Goal: Information Seeking & Learning: Compare options

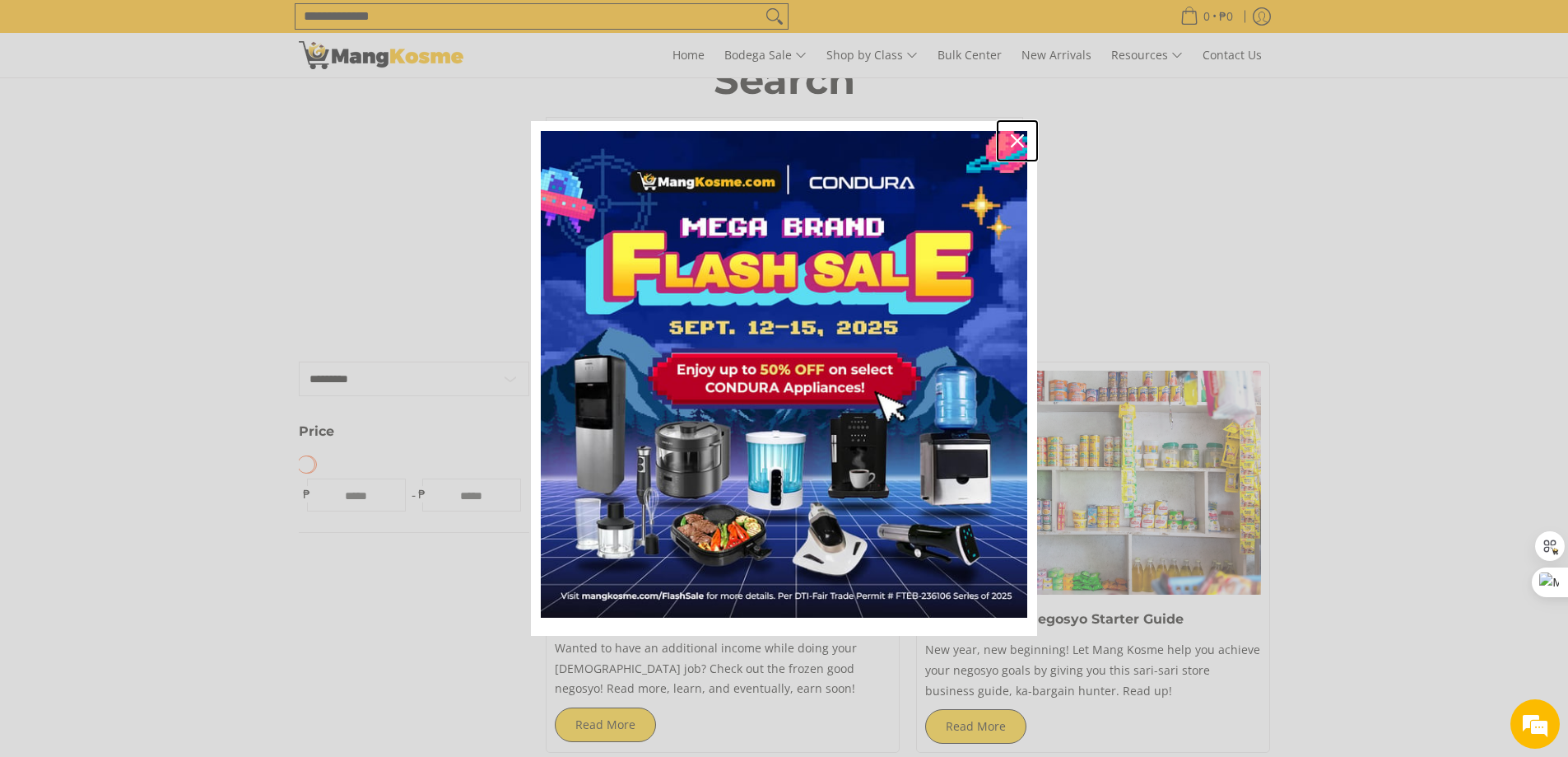
click at [1020, 138] on icon "close icon" at bounding box center [1018, 141] width 13 height 13
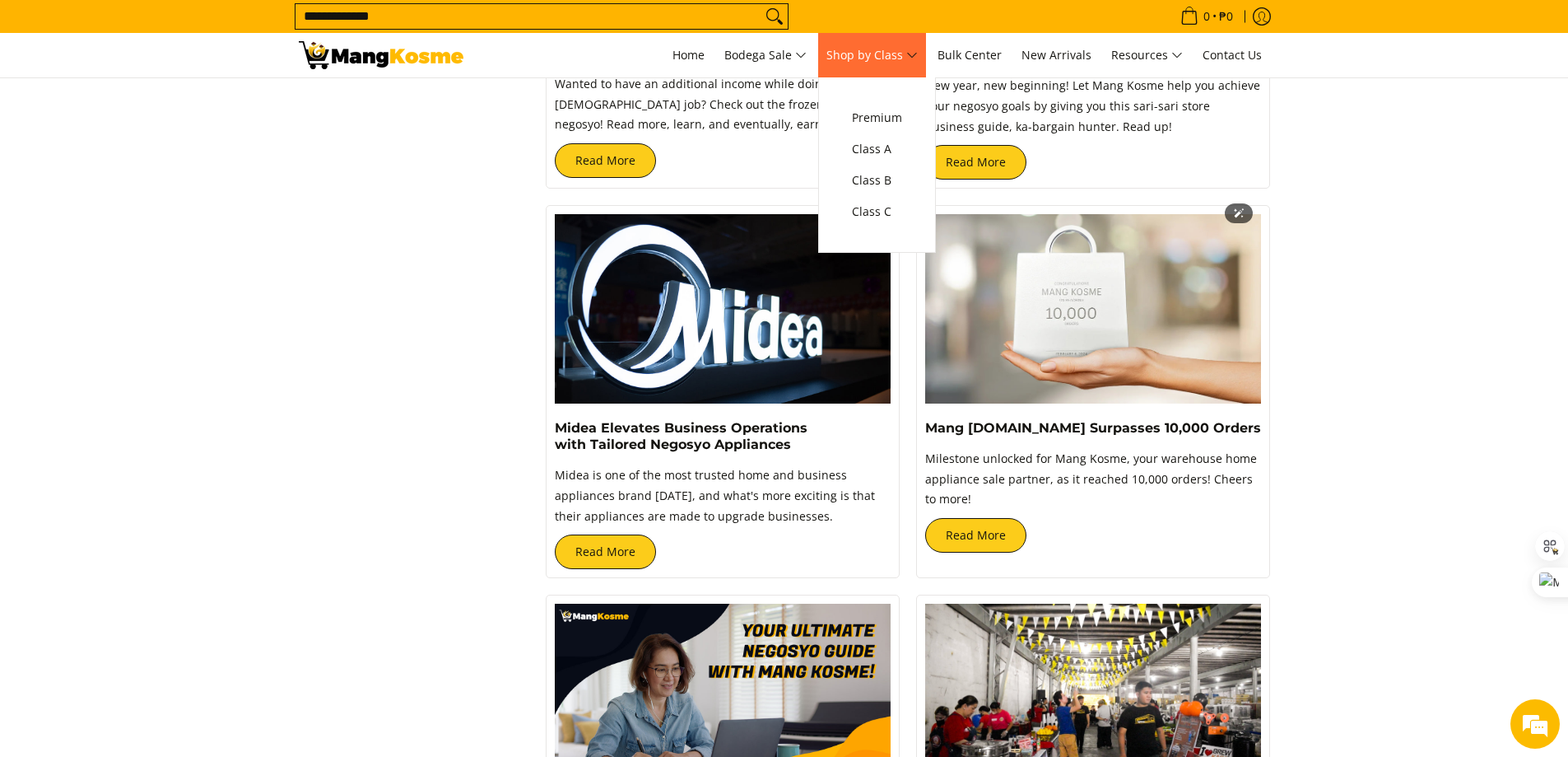
scroll to position [412, 0]
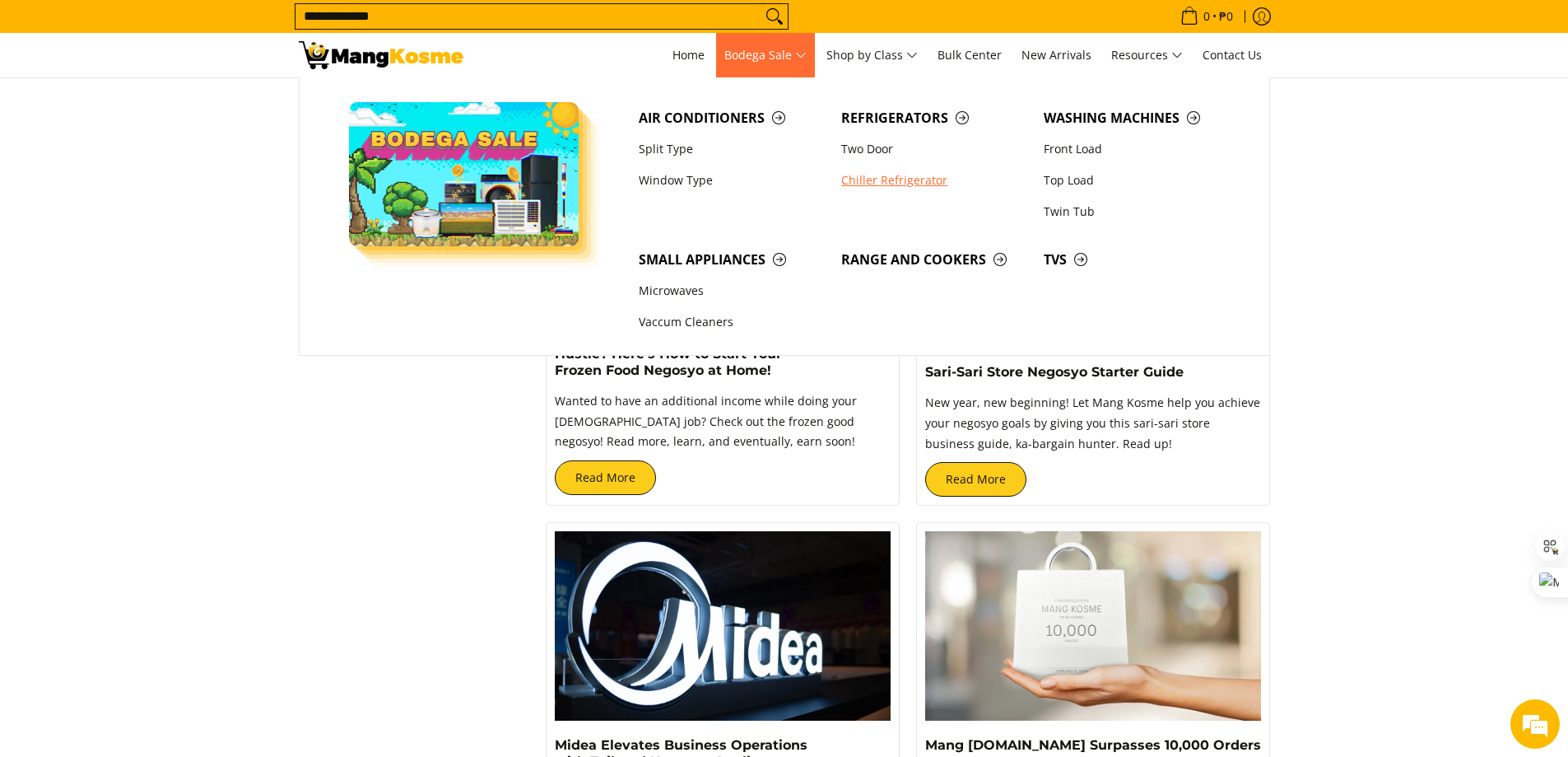
click at [879, 186] on link "Chiller Refrigerator" at bounding box center [934, 180] width 202 height 32
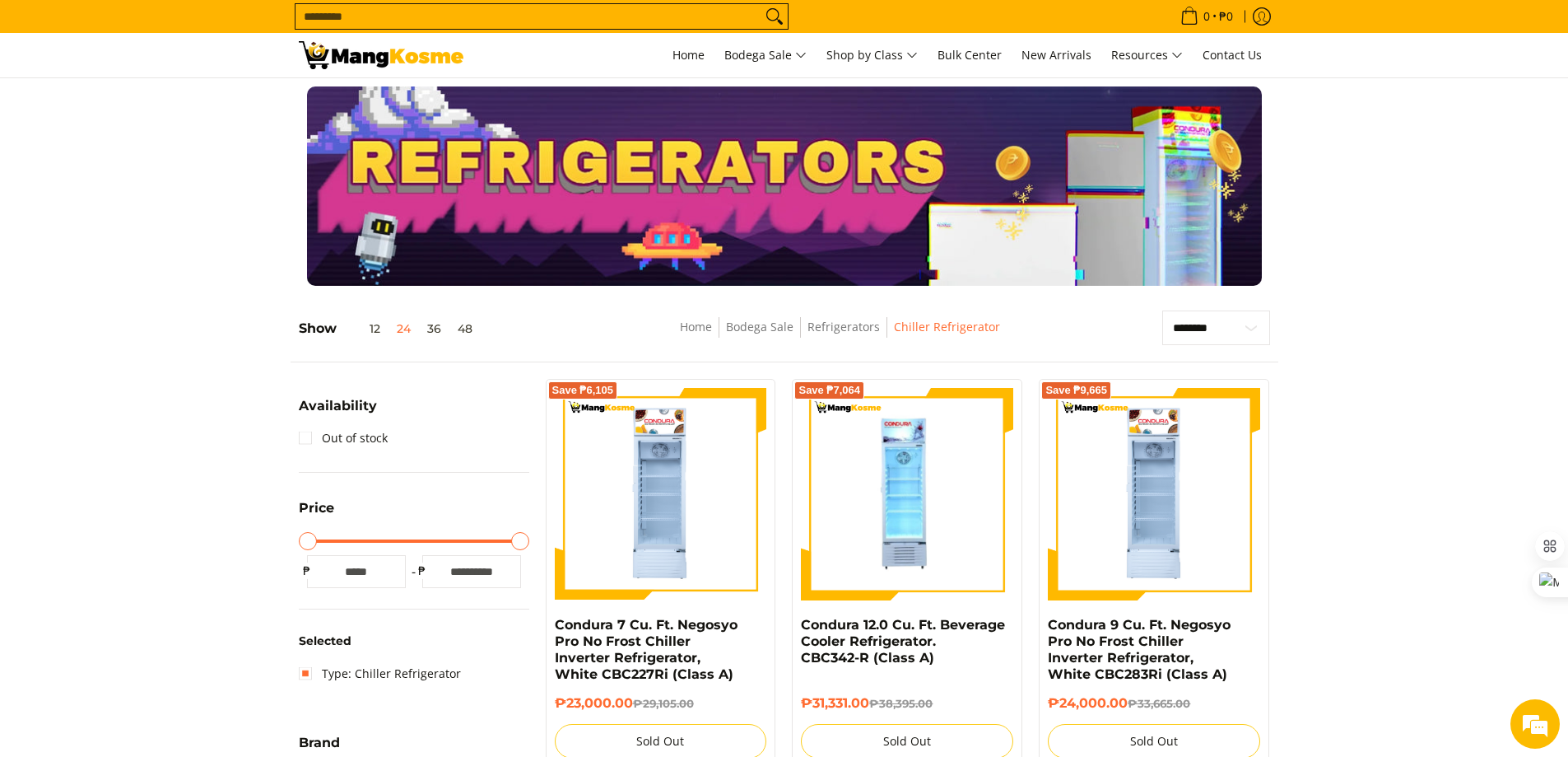
click at [992, 248] on div at bounding box center [784, 186] width 971 height 200
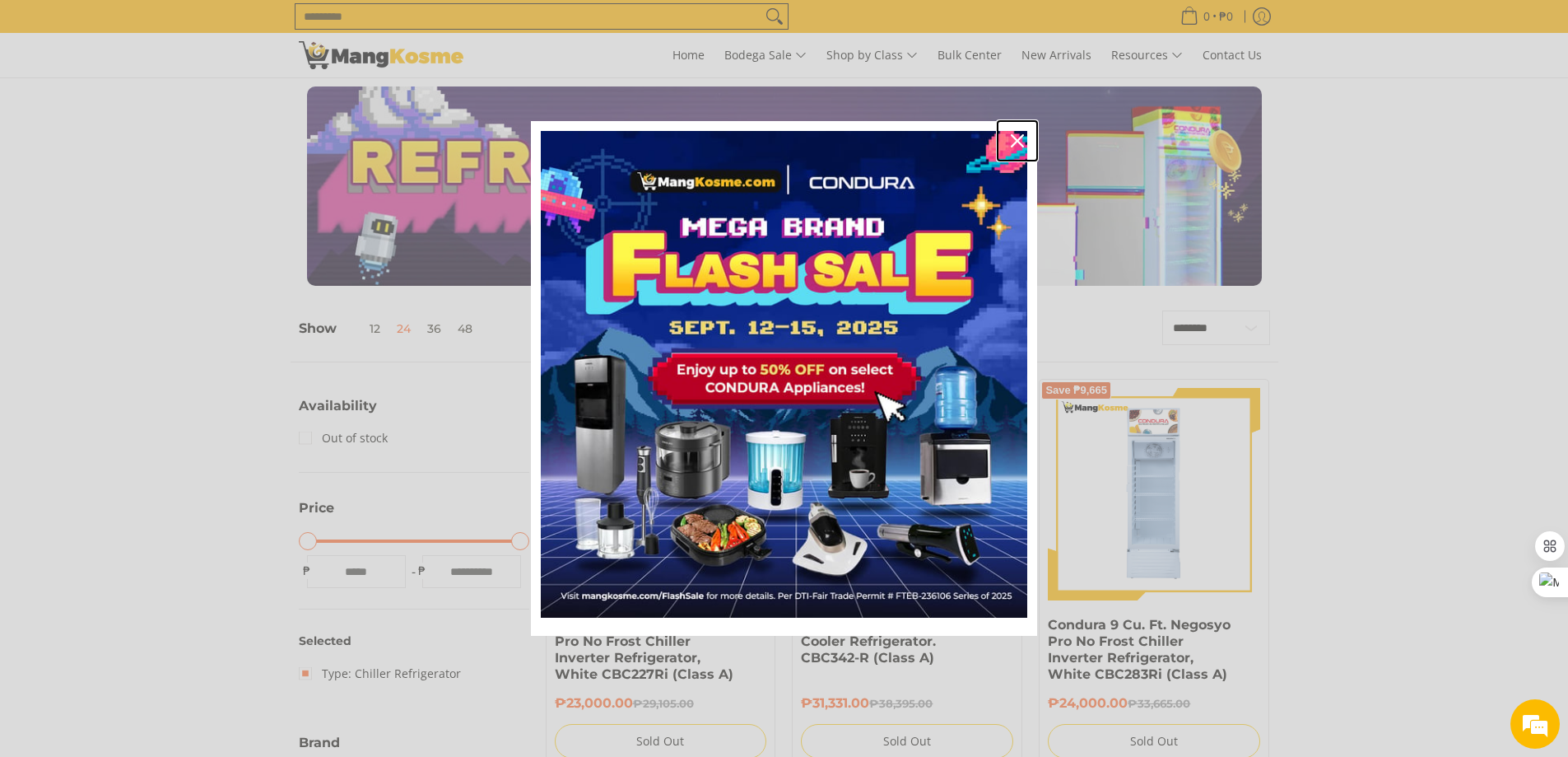
click at [1017, 140] on icon "close icon" at bounding box center [1018, 141] width 13 height 13
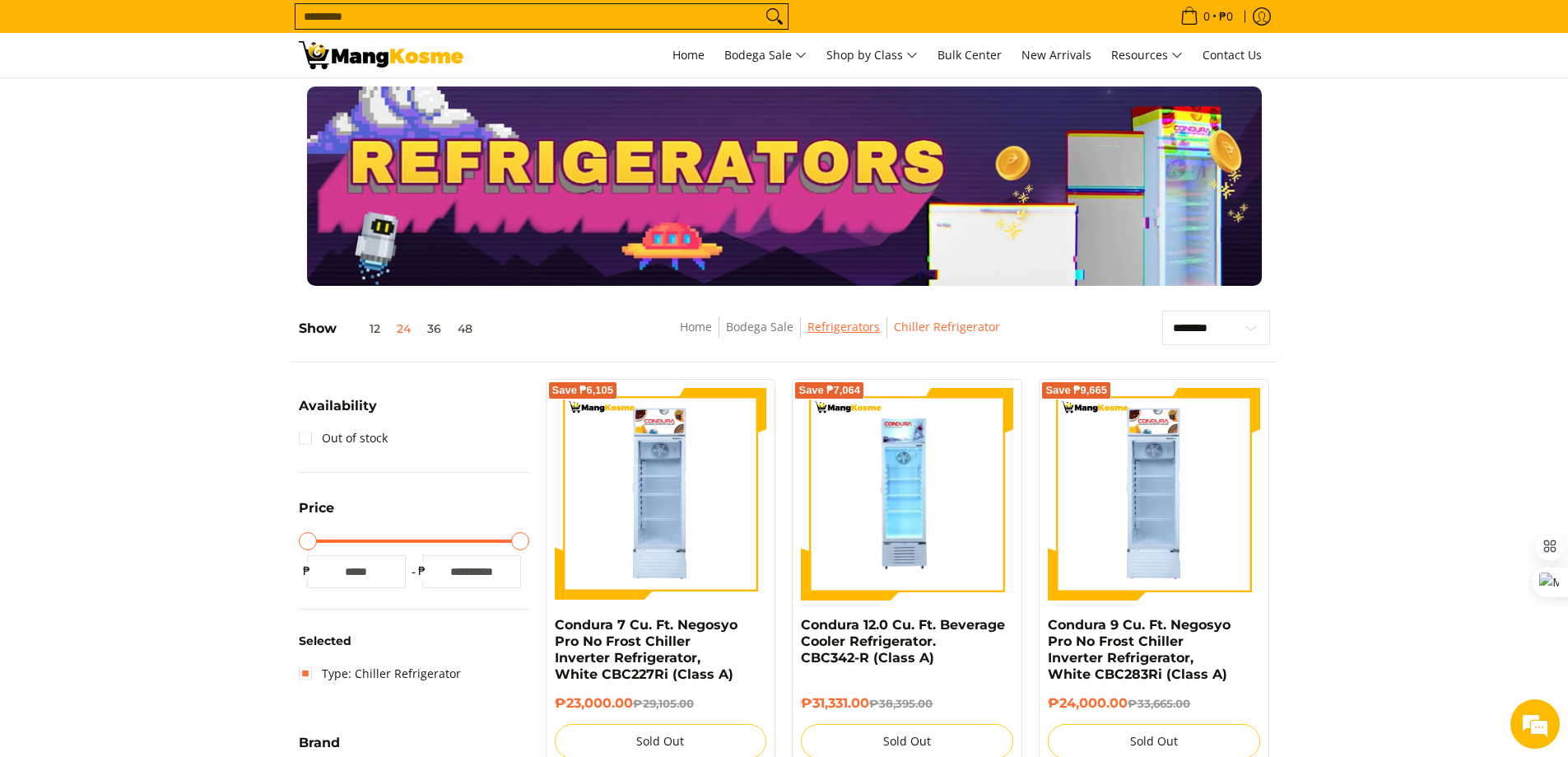
click at [864, 322] on link "Refrigerators" at bounding box center [844, 326] width 73 height 15
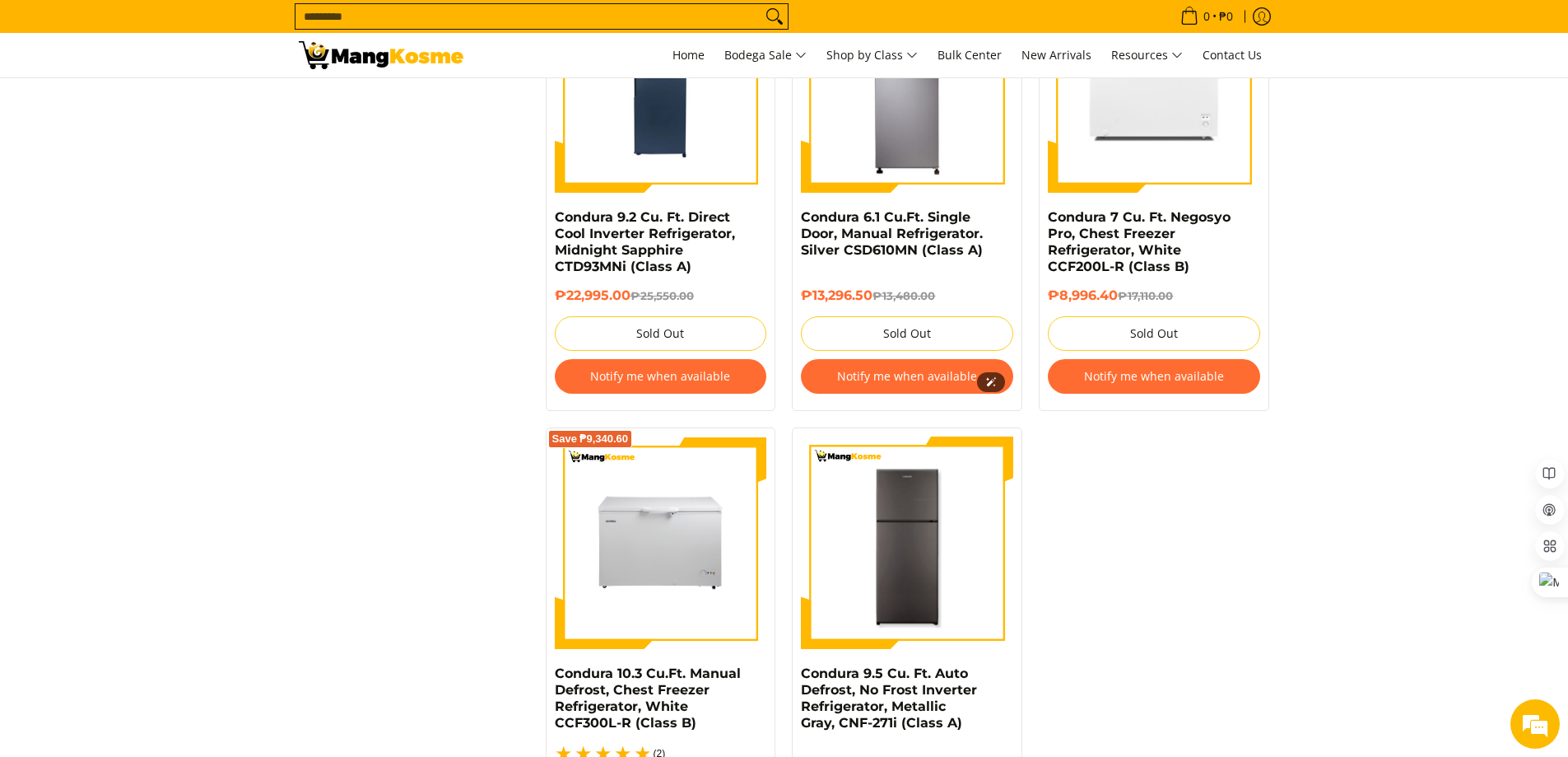
scroll to position [2882, 0]
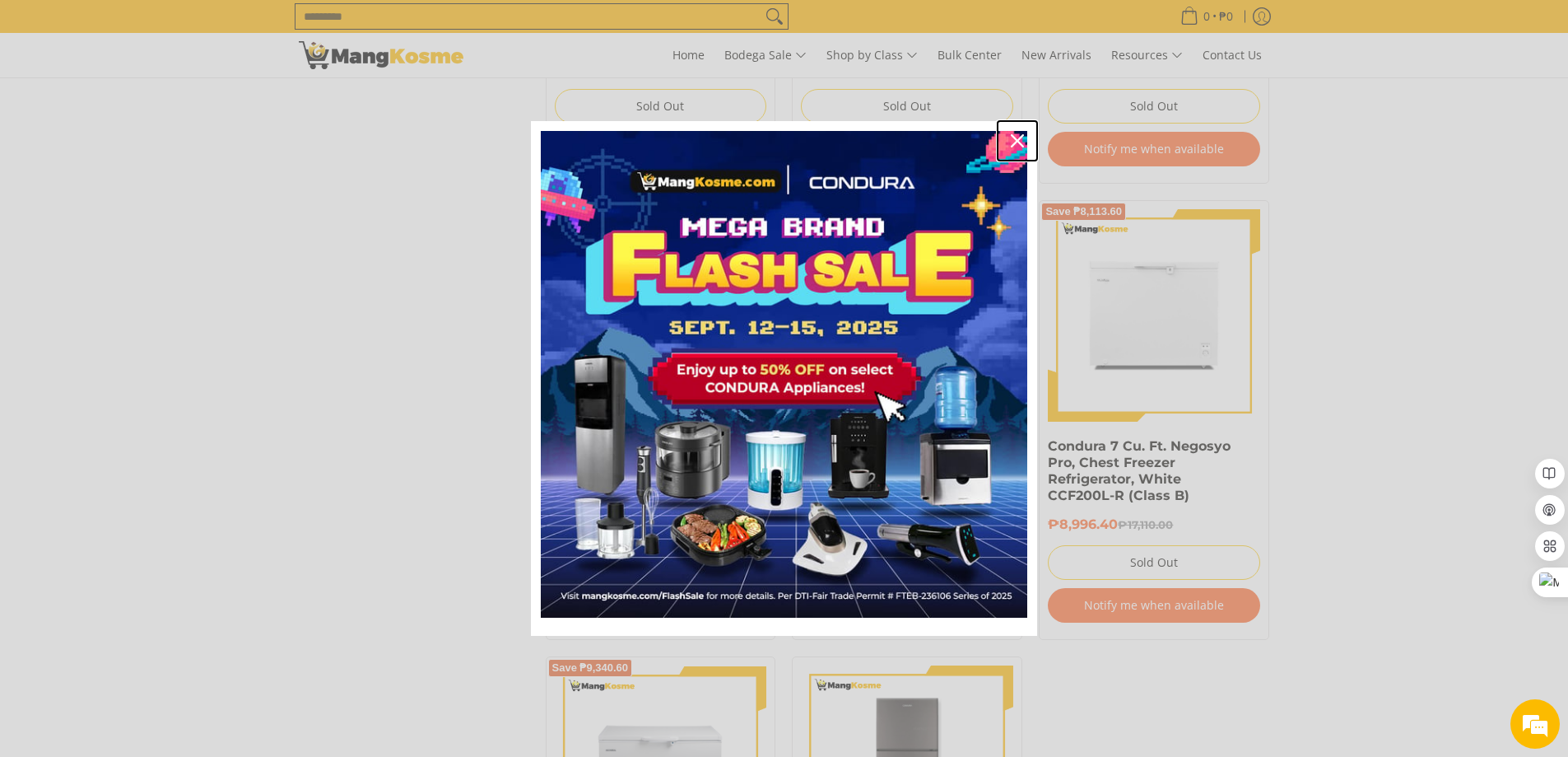
click at [1018, 136] on icon "close icon" at bounding box center [1018, 141] width 13 height 13
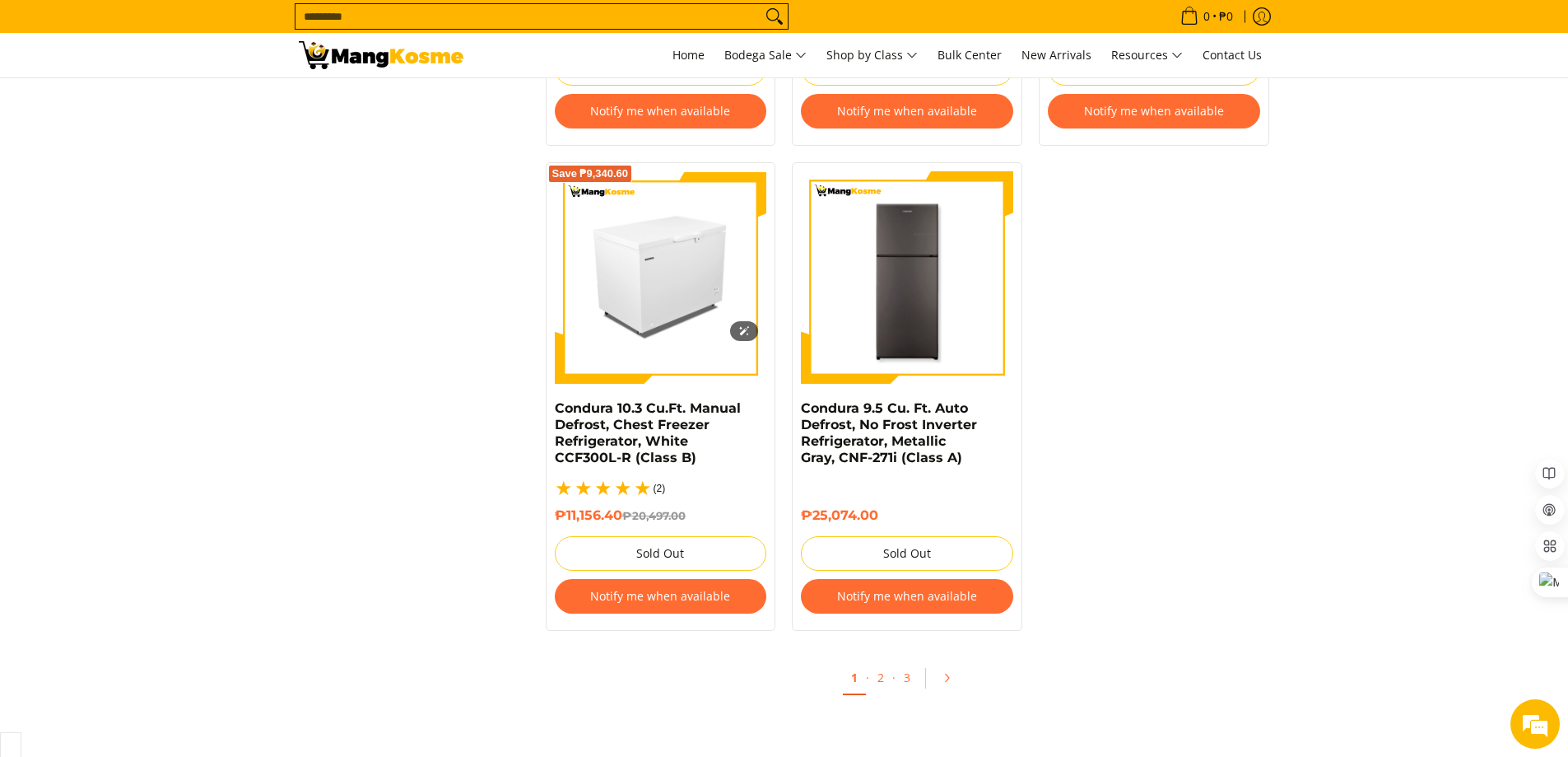
scroll to position [0, 0]
click at [875, 661] on link "2" at bounding box center [880, 677] width 23 height 34
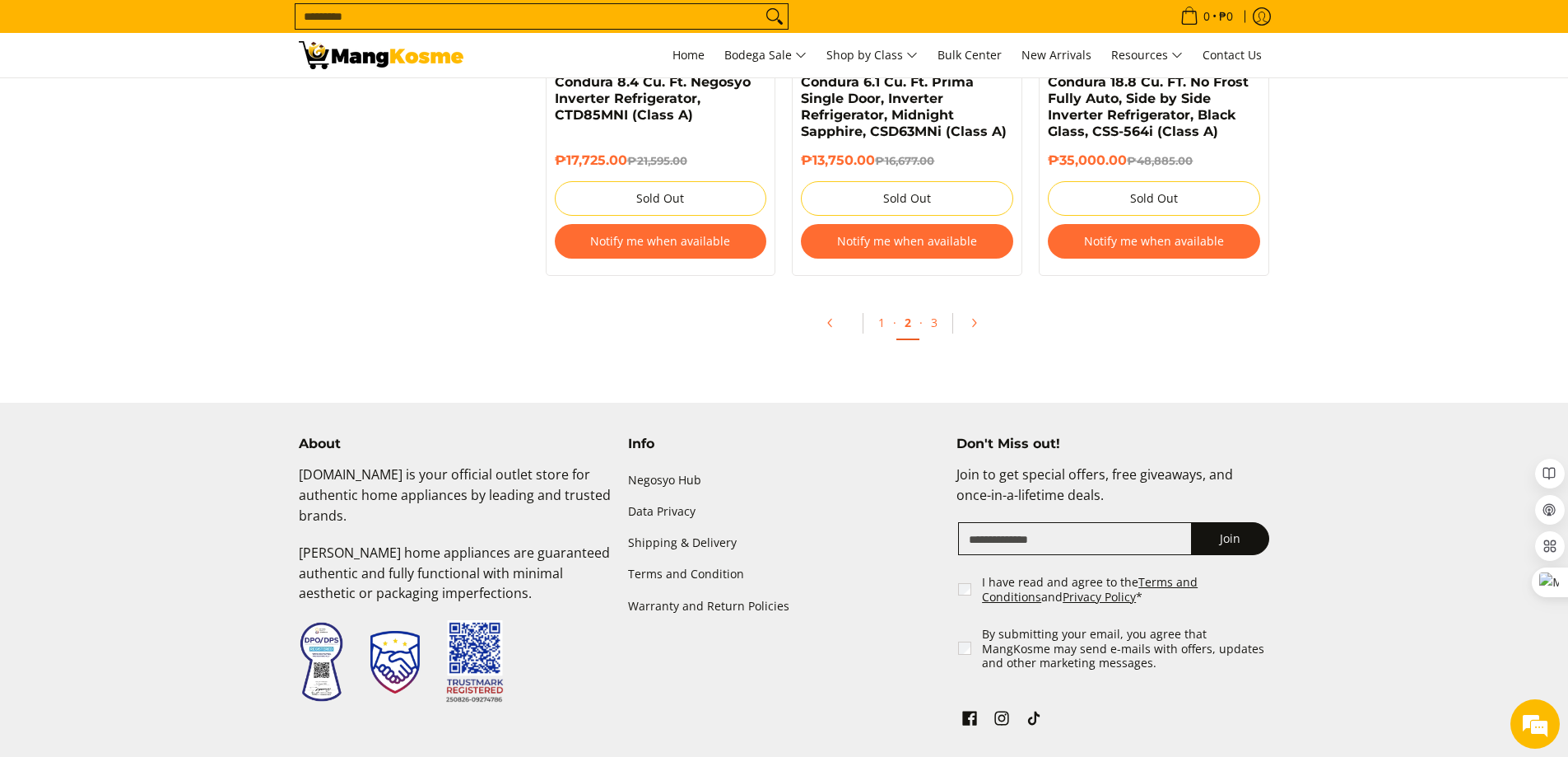
scroll to position [3623, 0]
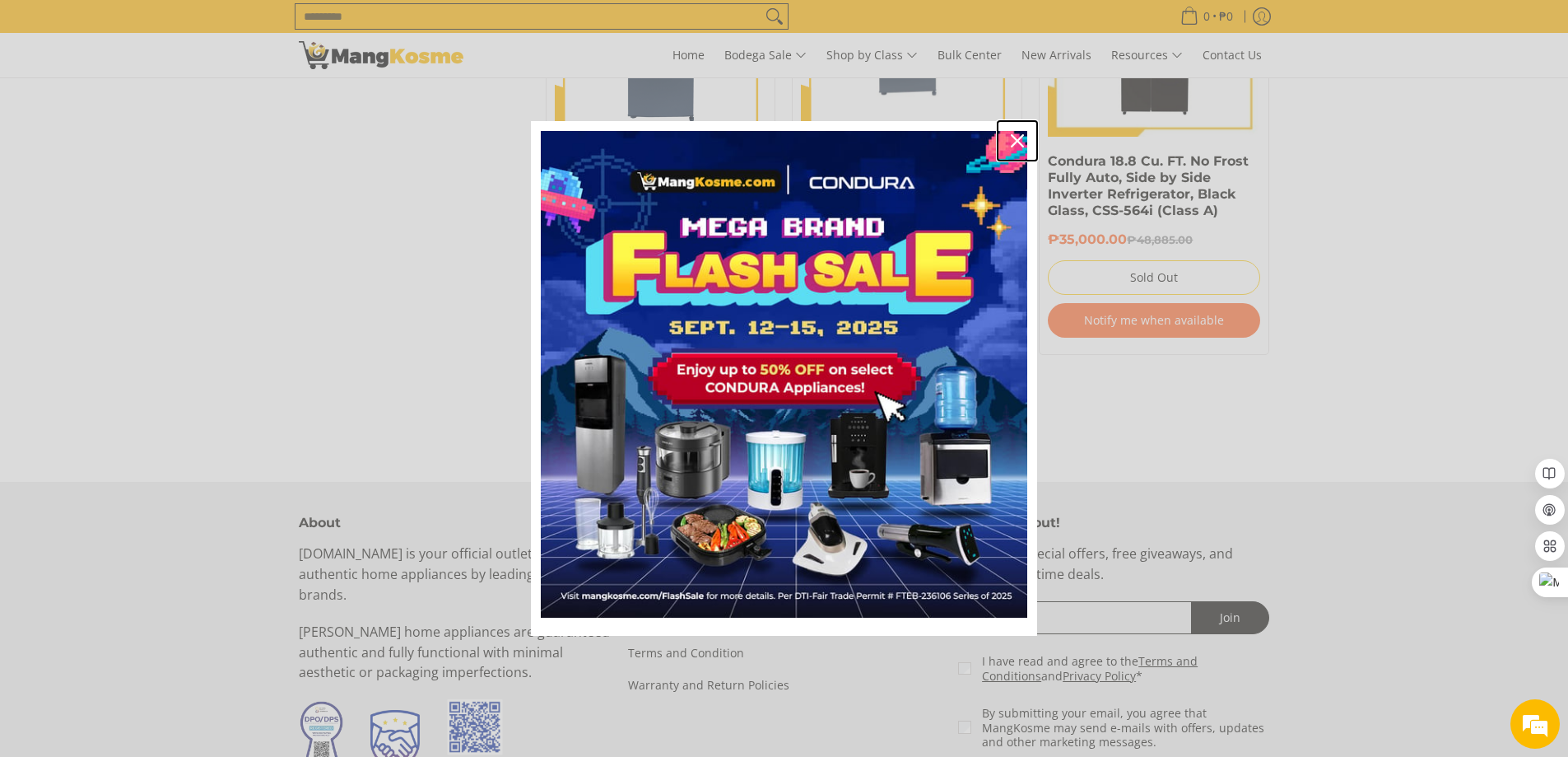
click at [1018, 139] on icon "close icon" at bounding box center [1018, 141] width 13 height 13
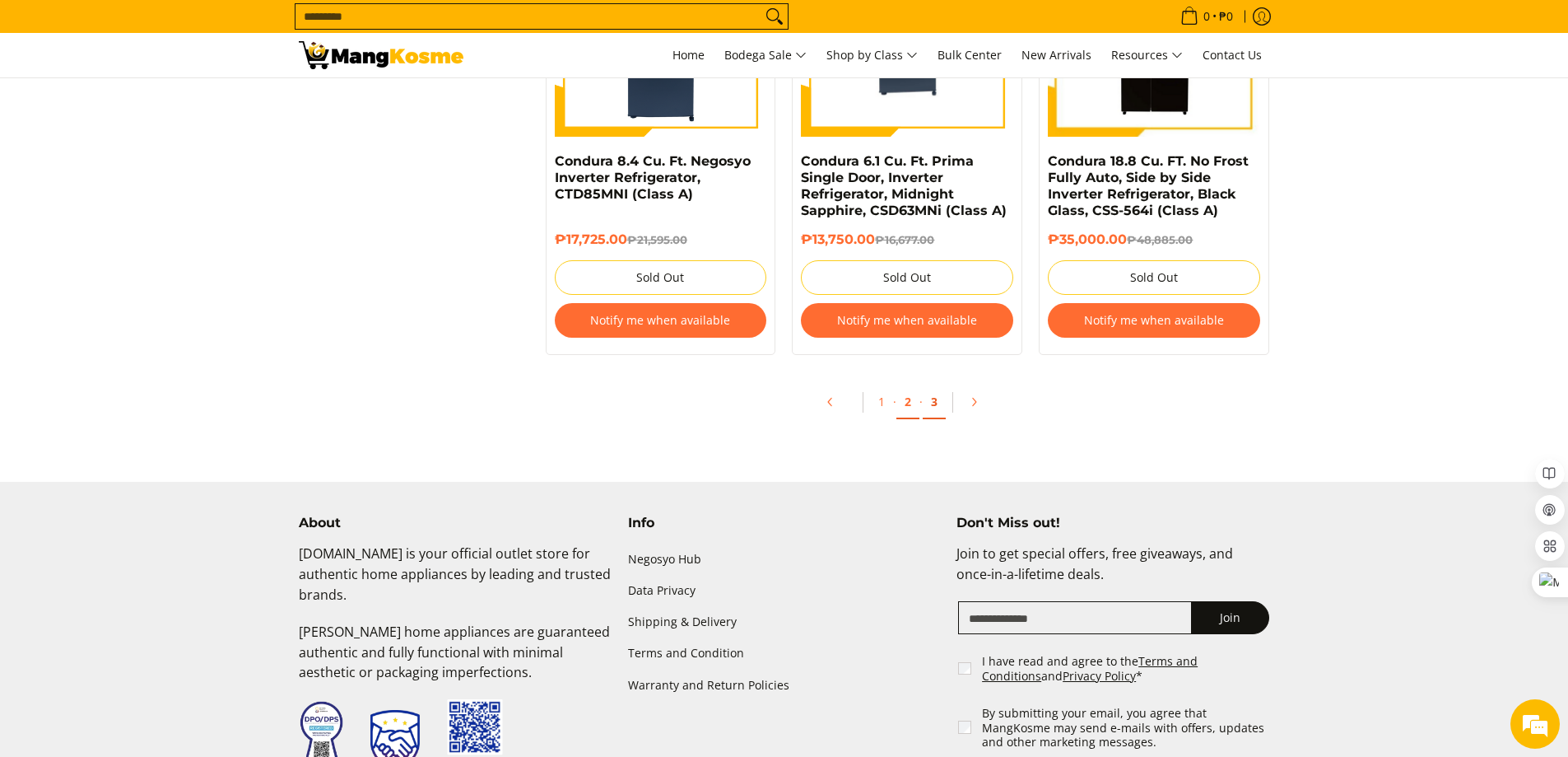
click at [938, 412] on link "3" at bounding box center [934, 402] width 23 height 34
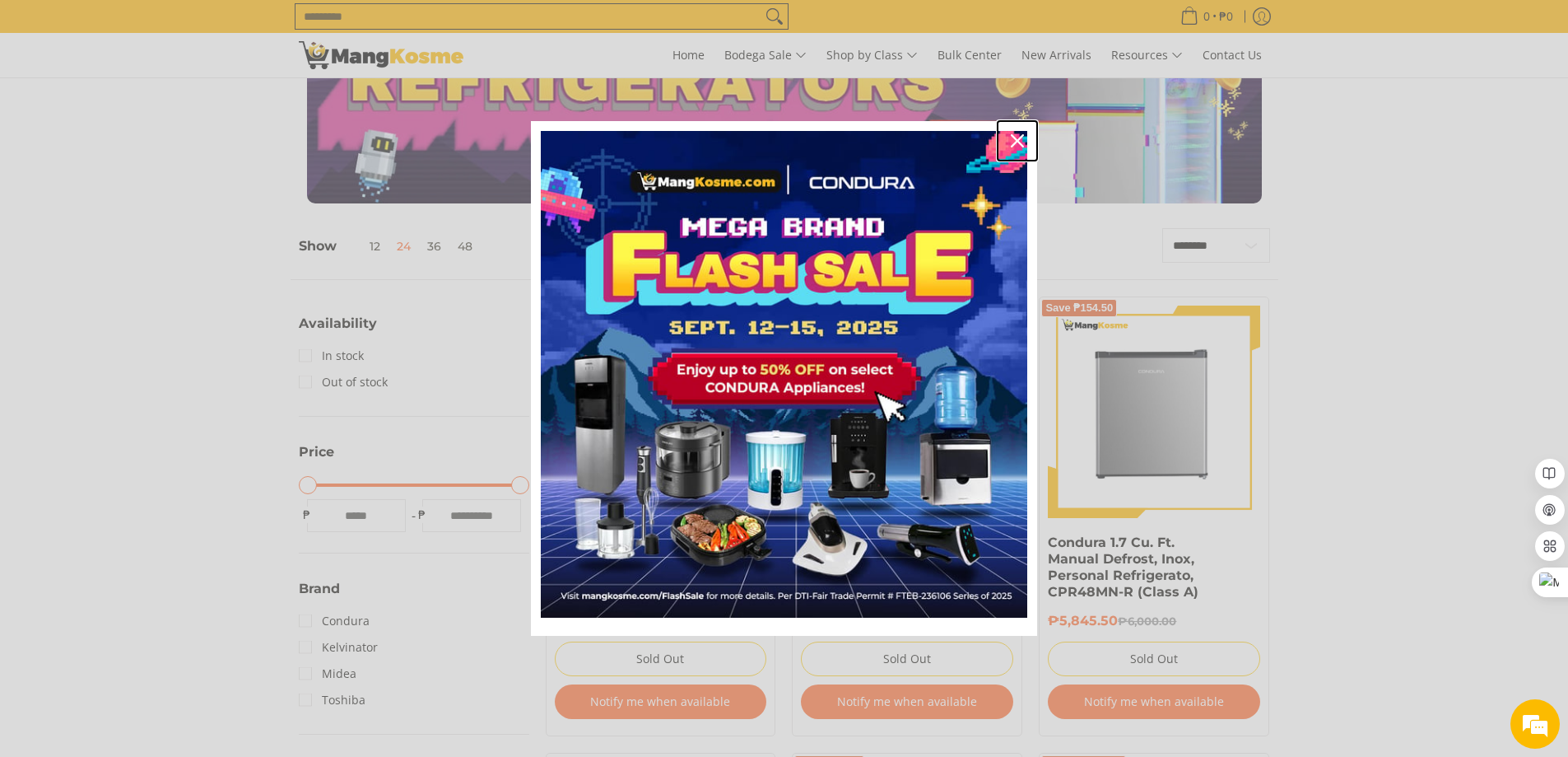
click at [1016, 140] on icon "close icon" at bounding box center [1018, 141] width 13 height 13
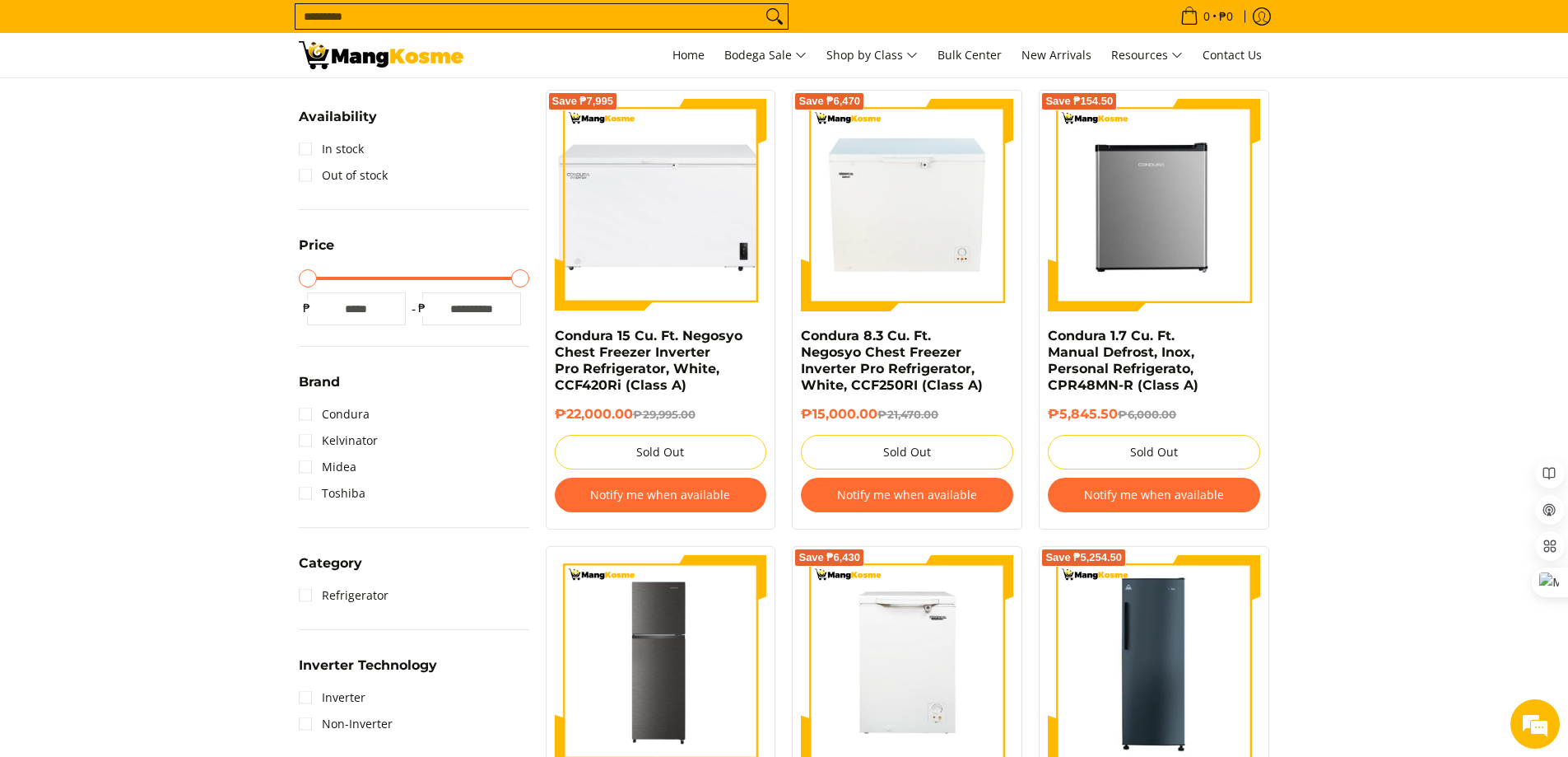
scroll to position [83, 0]
